Goal: Check status: Check status

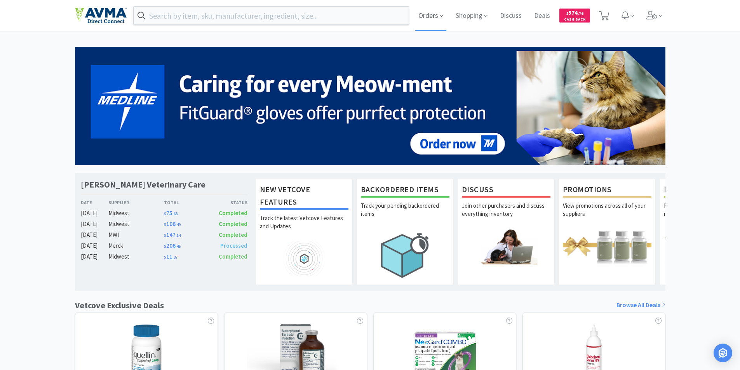
drag, startPoint x: 426, startPoint y: 14, endPoint x: 417, endPoint y: 24, distance: 13.2
click at [426, 14] on span "Orders" at bounding box center [430, 15] width 31 height 31
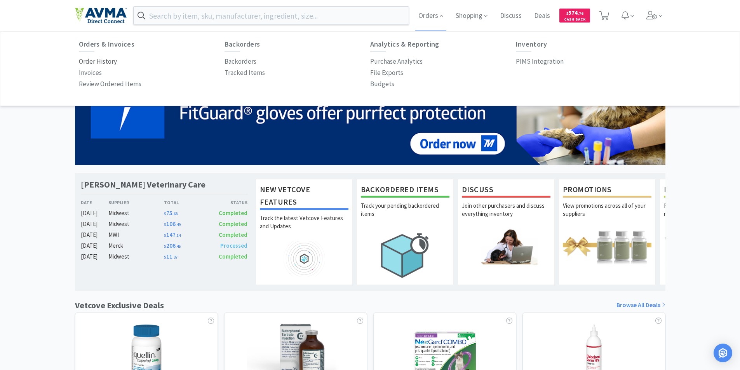
click at [90, 61] on p "Order History" at bounding box center [98, 61] width 38 height 10
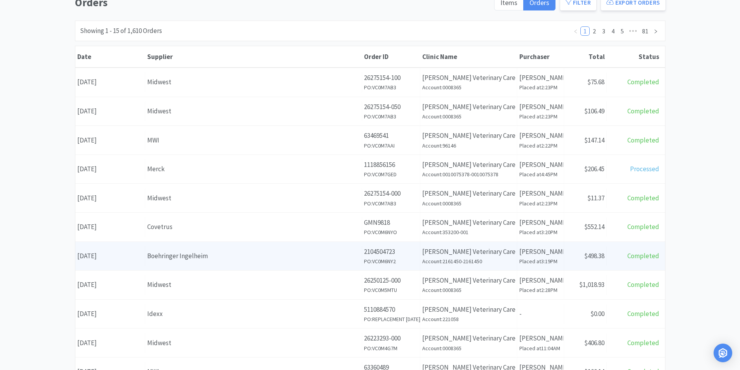
scroll to position [78, 0]
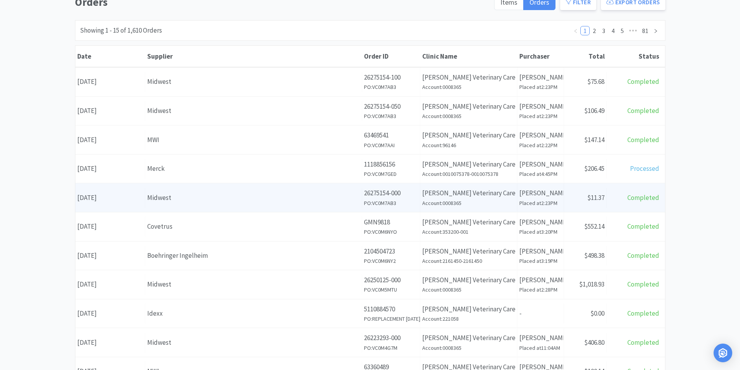
click at [99, 198] on div "Date [DATE]" at bounding box center [110, 198] width 70 height 20
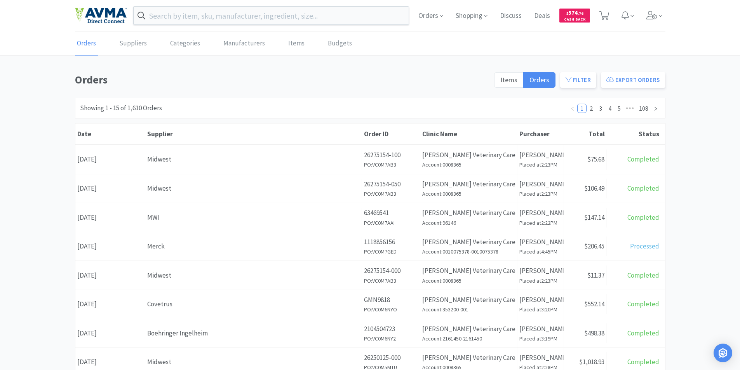
scroll to position [78, 0]
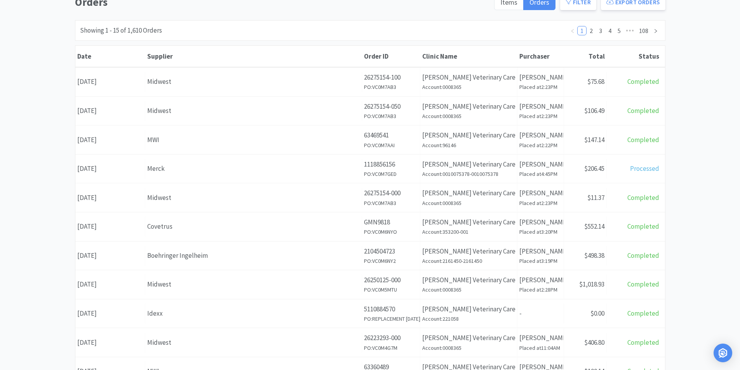
click at [101, 169] on div "Date [DATE]" at bounding box center [110, 169] width 70 height 20
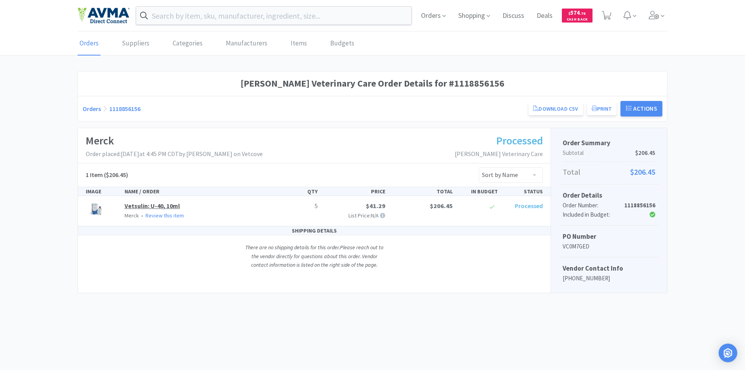
click at [155, 206] on link "Vetsulin: U-40, 10ml" at bounding box center [153, 206] width 56 height 8
click at [86, 43] on link "Orders" at bounding box center [89, 44] width 23 height 24
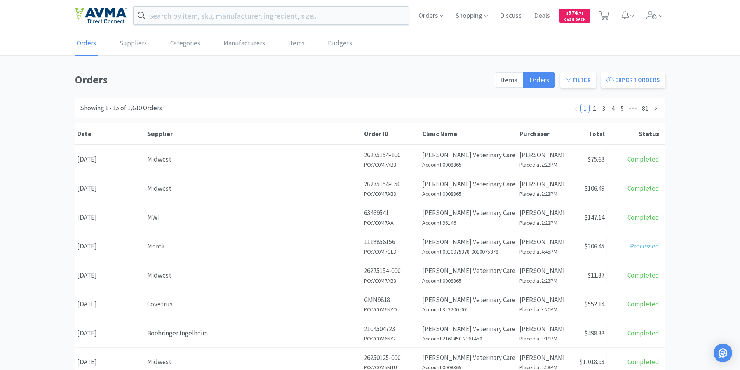
click at [127, 216] on div "Date [DATE]" at bounding box center [110, 218] width 70 height 20
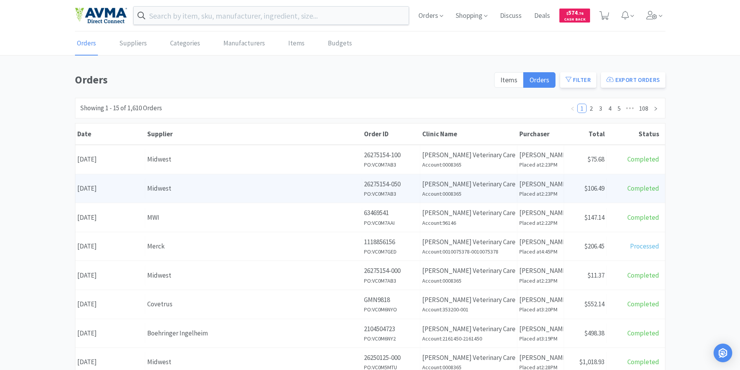
click at [120, 187] on div "Date [DATE]" at bounding box center [110, 189] width 70 height 20
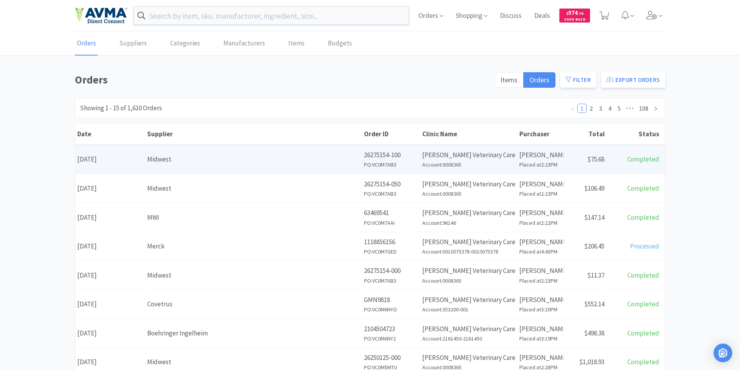
click at [111, 159] on div "Date [DATE]" at bounding box center [110, 159] width 70 height 20
